Goal: Task Accomplishment & Management: Manage account settings

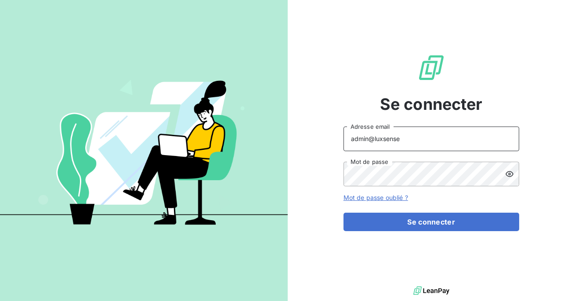
click at [405, 139] on input "admin@luxsense" at bounding box center [431, 138] width 176 height 25
click at [343, 213] on button "Se connecter" at bounding box center [431, 222] width 176 height 18
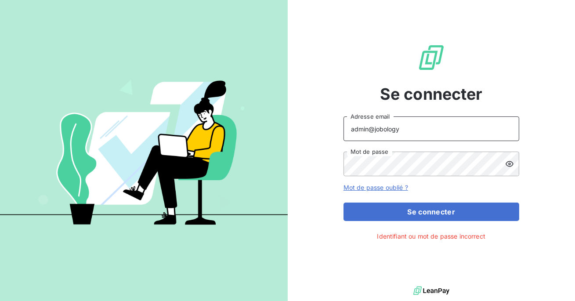
type input "admin@jobology"
click at [343, 202] on button "Se connecter" at bounding box center [431, 211] width 176 height 18
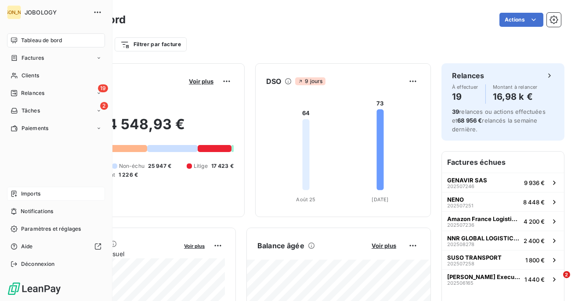
click at [25, 195] on span "Imports" at bounding box center [30, 194] width 19 height 8
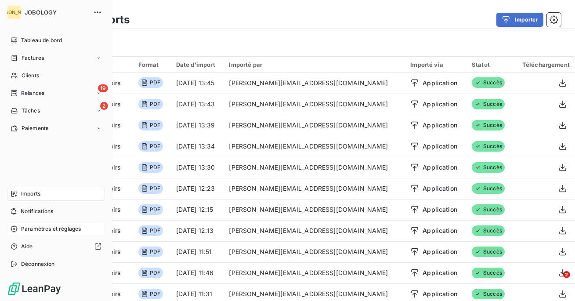
click at [52, 230] on span "Paramètres et réglages" at bounding box center [51, 229] width 60 height 8
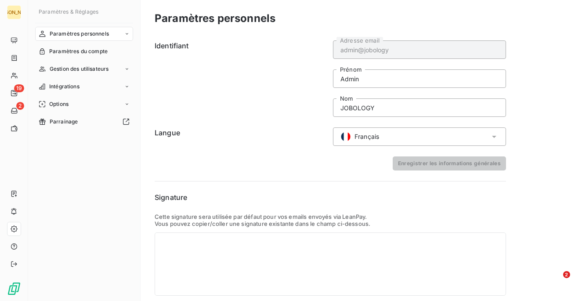
click at [82, 79] on nav "Paramètres personnels Paramètres du compte Gestion des utilisateurs Intégration…" at bounding box center [84, 78] width 98 height 102
click at [76, 88] on span "Intégrations" at bounding box center [64, 87] width 30 height 8
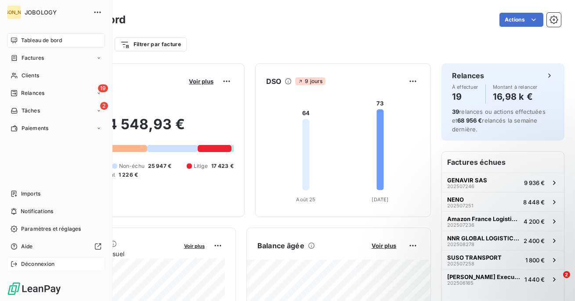
click at [11, 265] on icon at bounding box center [14, 263] width 7 height 7
